Goal: Task Accomplishment & Management: Use online tool/utility

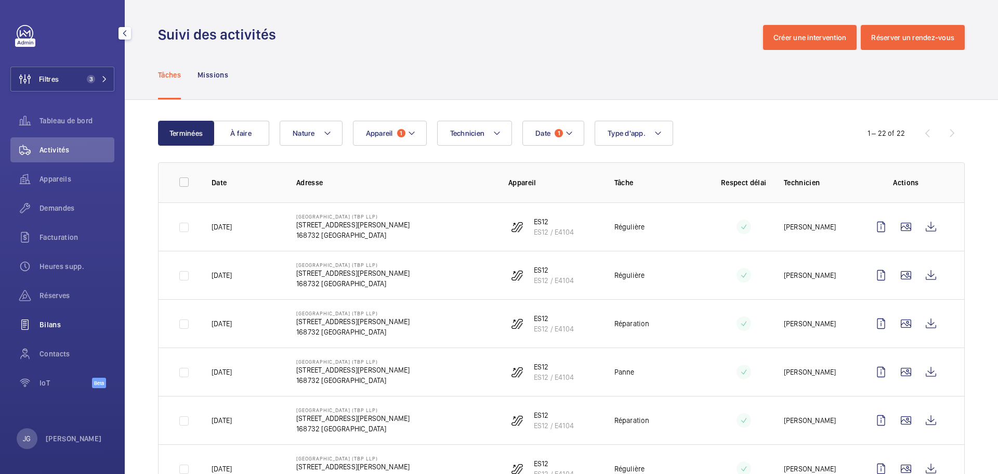
scroll to position [127, 0]
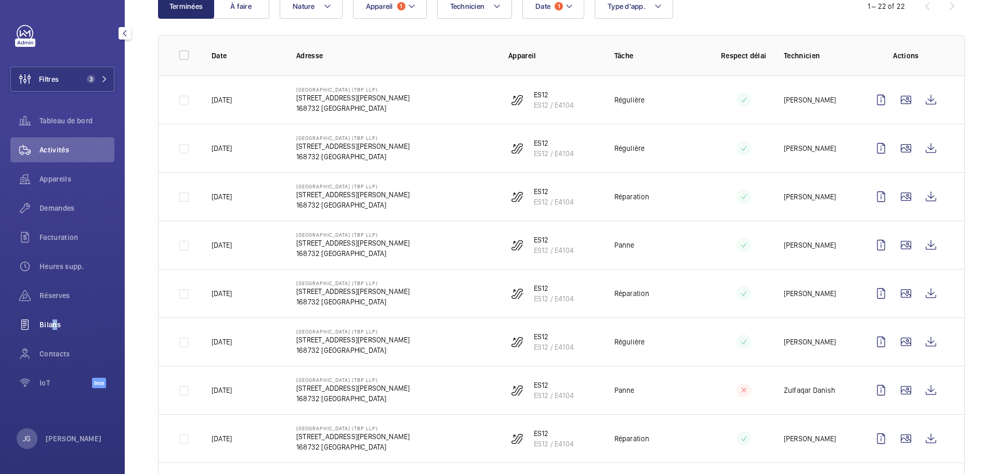
drag, startPoint x: 50, startPoint y: 323, endPoint x: 55, endPoint y: 331, distance: 8.7
click at [50, 323] on span "Bilans" at bounding box center [77, 324] width 75 height 10
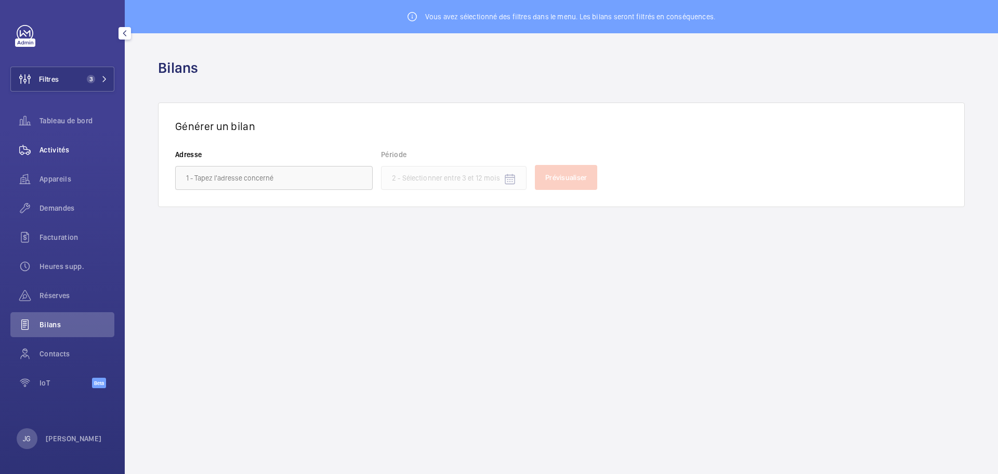
click at [67, 147] on span "Activités" at bounding box center [77, 150] width 75 height 10
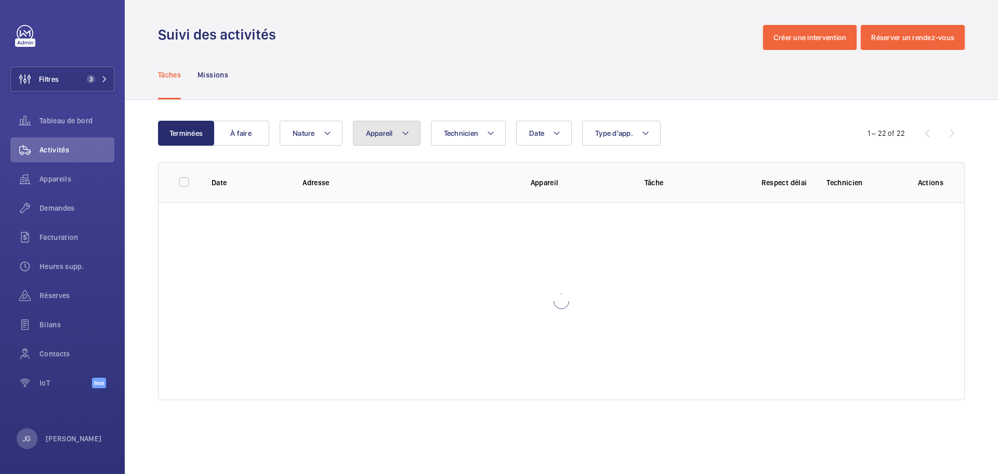
click at [392, 135] on span "Appareil" at bounding box center [379, 133] width 27 height 8
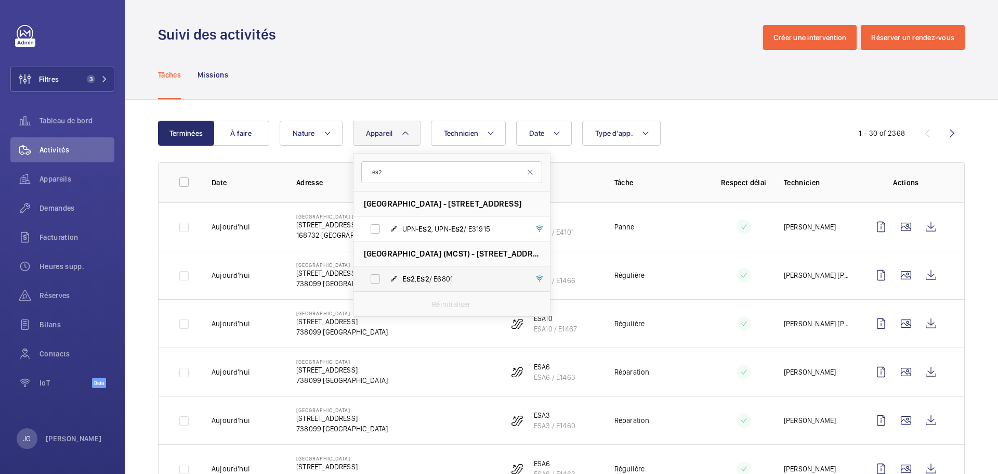
type input "es2"
click at [363, 278] on label "ES2 , ES2 / E6801" at bounding box center [444, 278] width 180 height 25
click at [365, 278] on input "ES2 , ES2 / E6801" at bounding box center [375, 278] width 21 height 21
checkbox input "true"
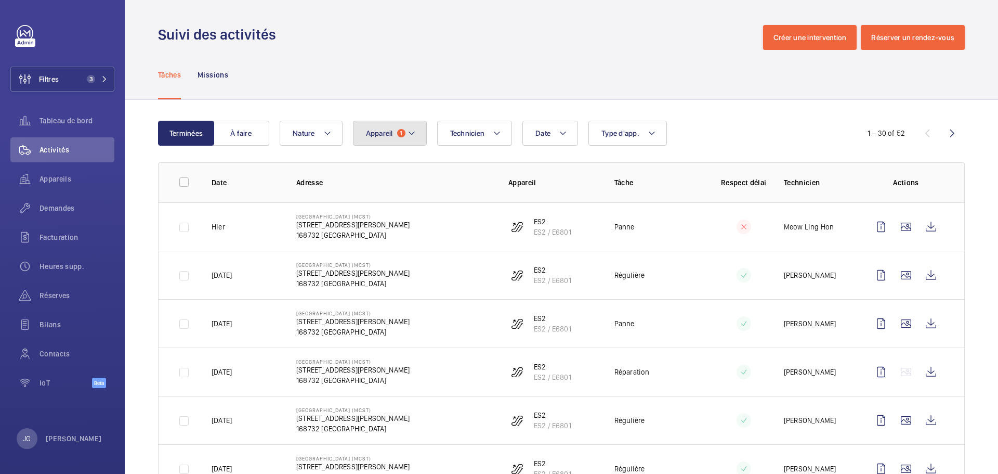
click at [394, 135] on button "Appareil 1" at bounding box center [390, 133] width 74 height 25
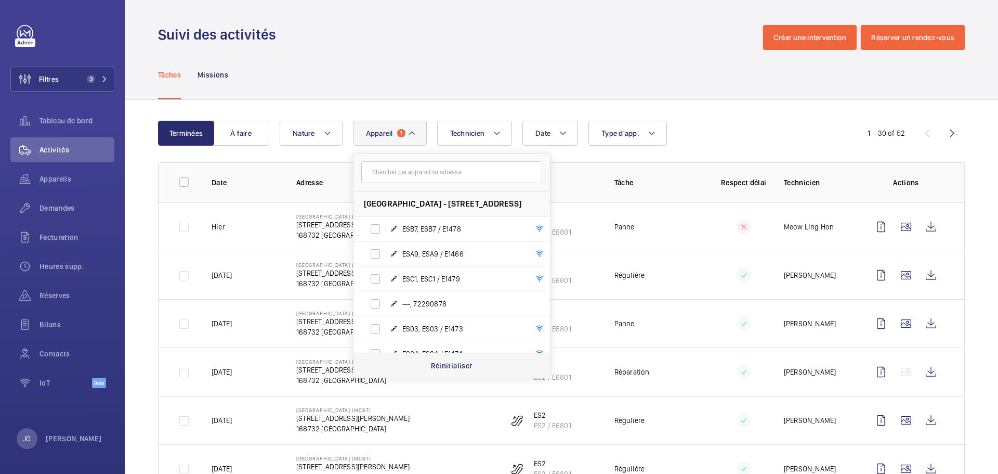
click at [446, 366] on p "Réinitialiser" at bounding box center [452, 365] width 42 height 10
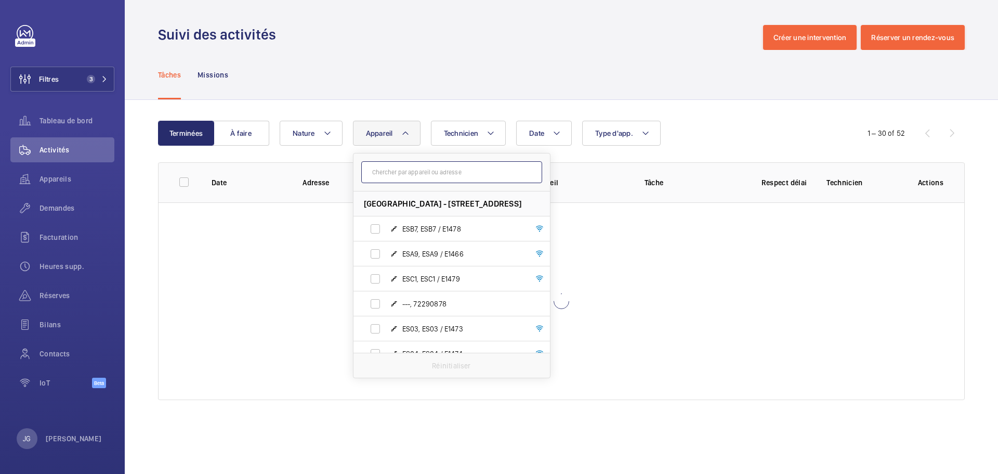
click at [405, 175] on input "text" at bounding box center [451, 172] width 181 height 22
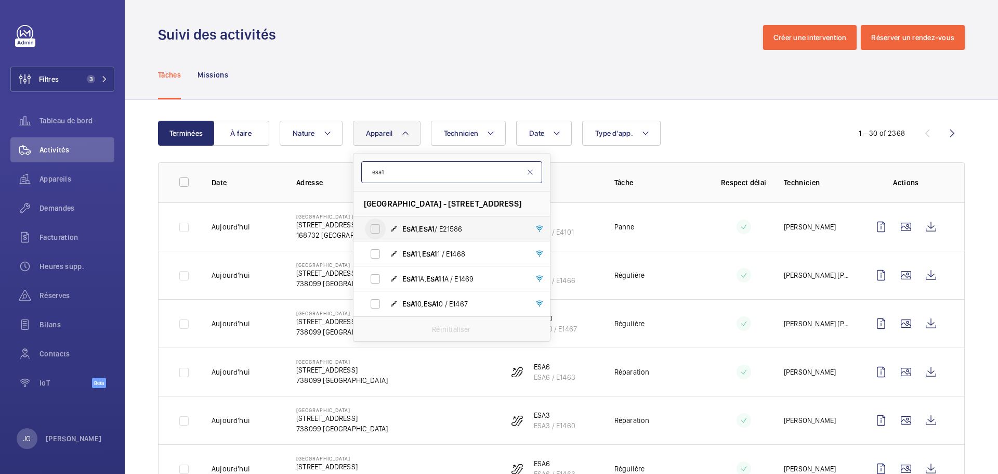
type input "esa1"
click at [377, 224] on input "ESA1 , ESA1 / E21586" at bounding box center [375, 228] width 21 height 21
checkbox input "true"
click at [515, 73] on div "Tâches Missions" at bounding box center [561, 74] width 807 height 49
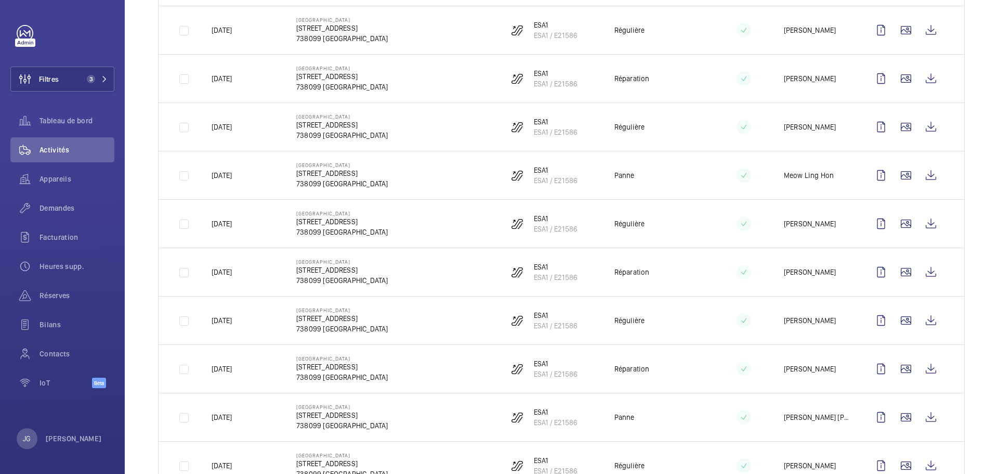
scroll to position [529, 0]
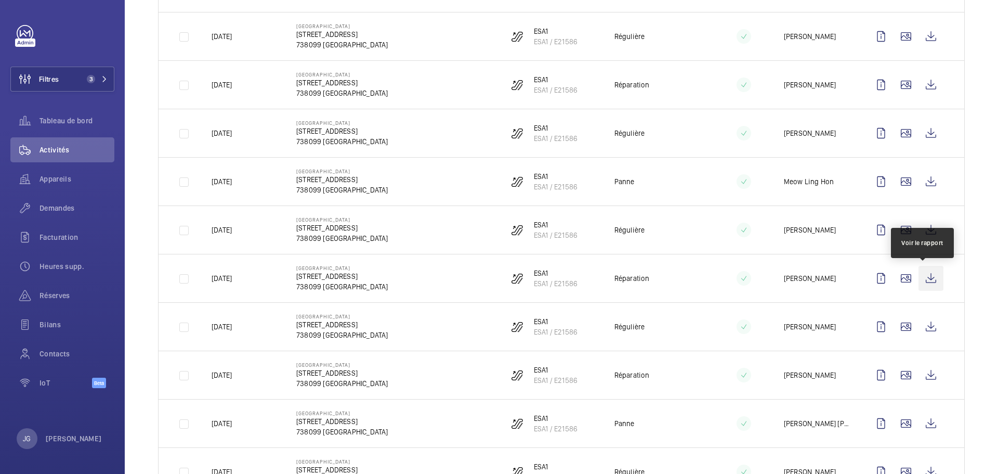
click at [925, 280] on wm-front-icon-button at bounding box center [931, 278] width 25 height 25
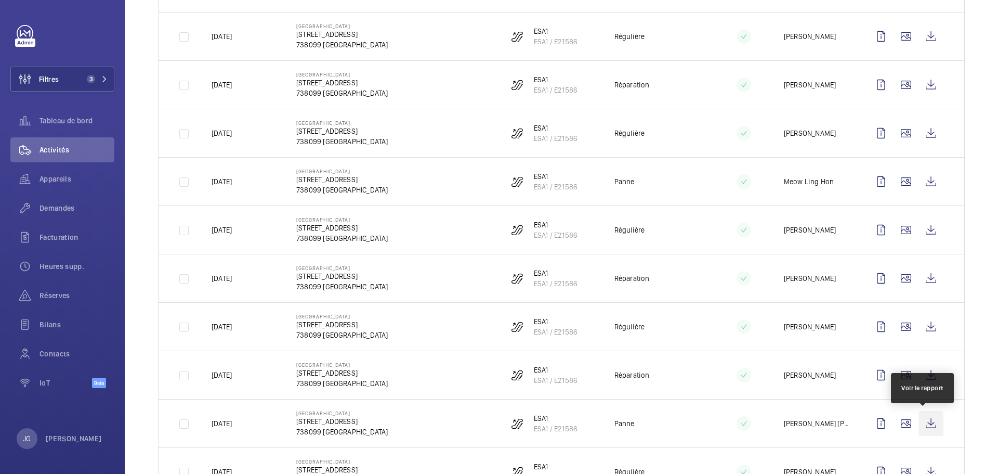
click at [930, 421] on wm-front-icon-button at bounding box center [931, 423] width 25 height 25
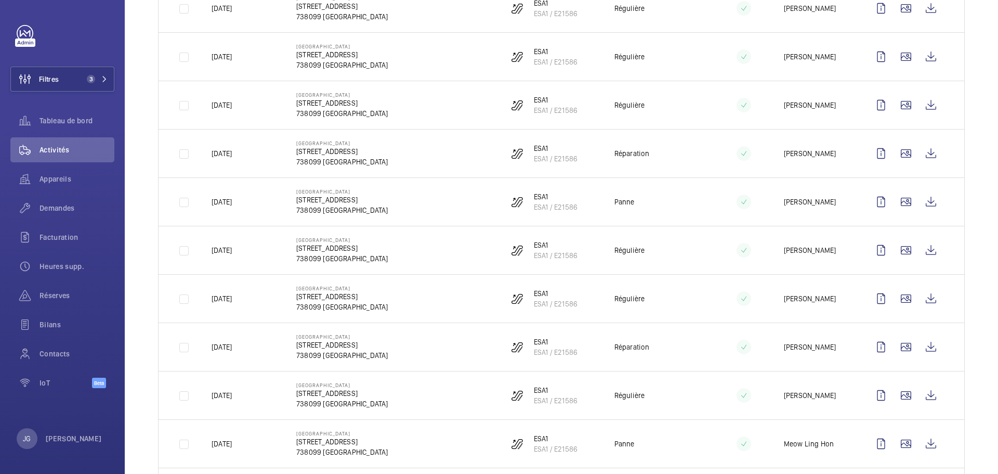
scroll to position [265, 0]
click at [926, 202] on wm-front-icon-button at bounding box center [931, 203] width 25 height 25
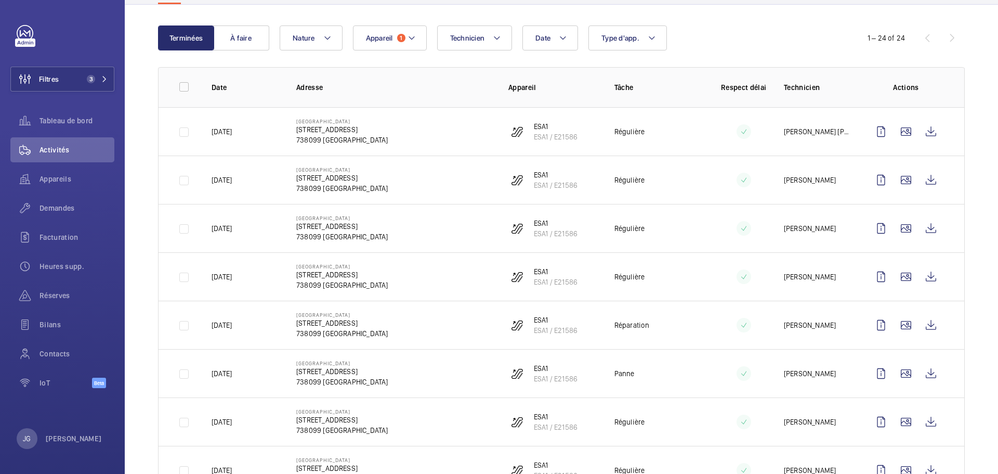
scroll to position [92, 0]
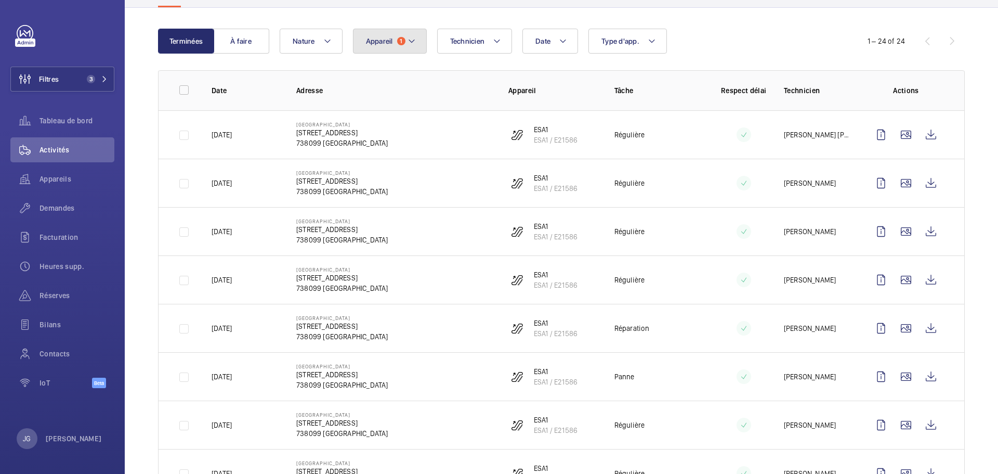
click at [394, 41] on button "Appareil 1" at bounding box center [390, 41] width 74 height 25
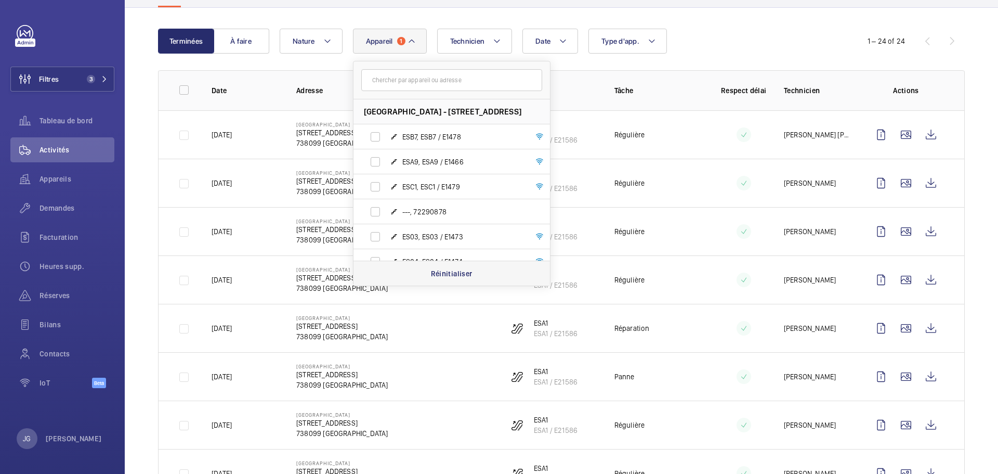
click at [455, 273] on p "Réinitialiser" at bounding box center [452, 273] width 42 height 10
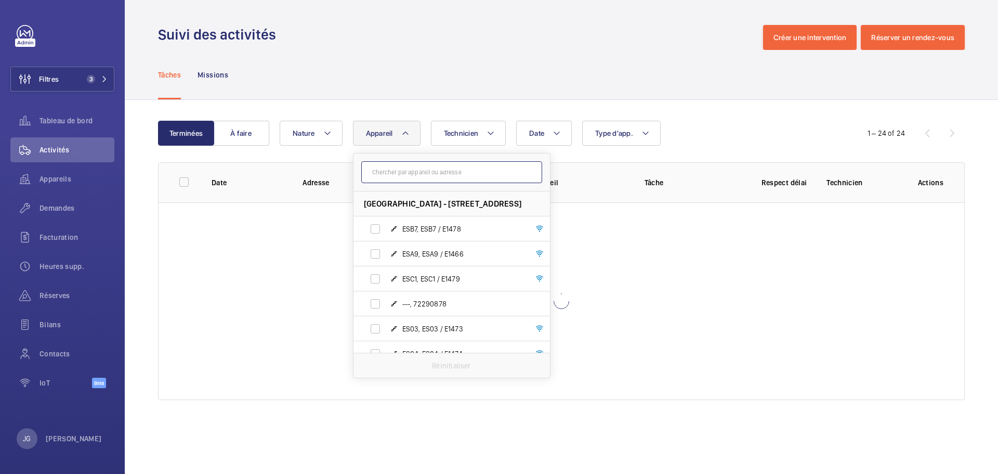
click at [396, 175] on input "text" at bounding box center [451, 172] width 181 height 22
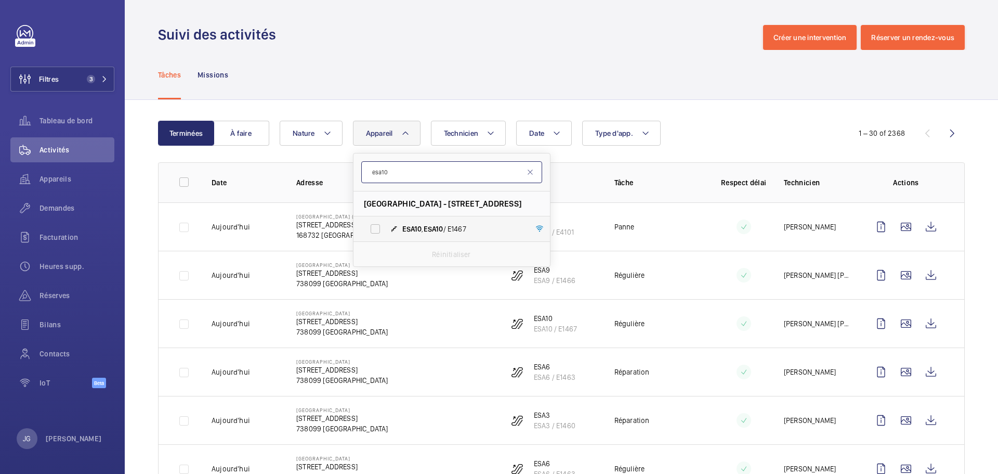
type input "esa10"
click at [428, 225] on span "ESA10" at bounding box center [434, 229] width 20 height 8
click at [386, 225] on input "ESA10 , ESA10 / E1467" at bounding box center [375, 228] width 21 height 21
checkbox input "true"
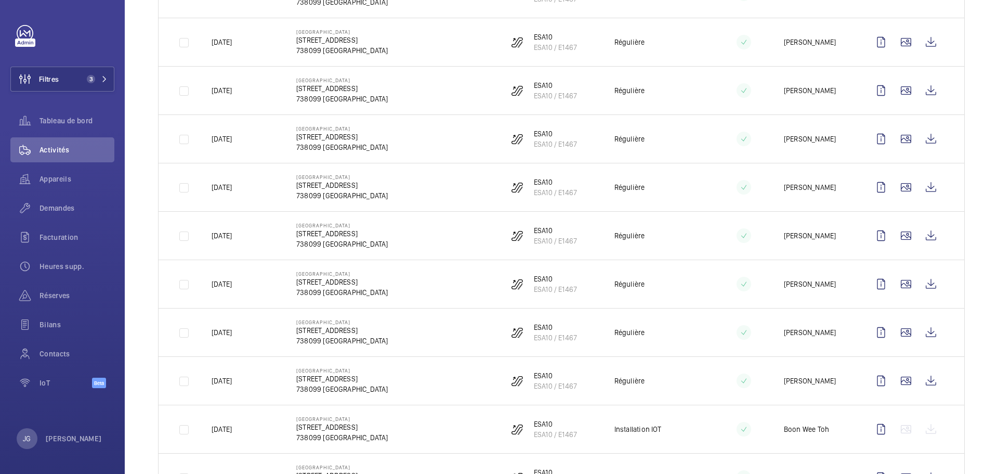
scroll to position [279, 0]
